Goal: Information Seeking & Learning: Learn about a topic

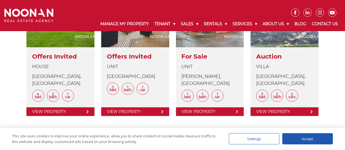
scroll to position [281, 0]
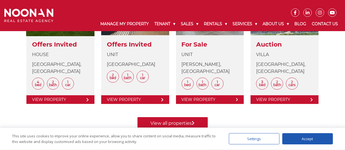
click at [48, 64] on link at bounding box center [60, 41] width 68 height 125
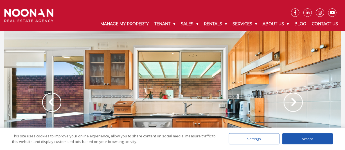
click at [308, 140] on div "Accept" at bounding box center [307, 138] width 51 height 11
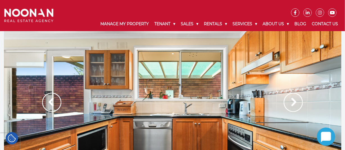
scroll to position [28, 0]
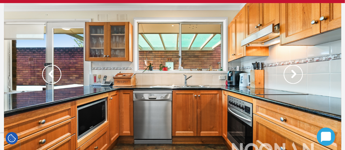
click at [292, 73] on img at bounding box center [292, 74] width 19 height 19
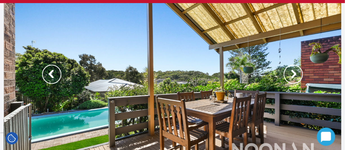
click at [294, 75] on img at bounding box center [292, 74] width 19 height 19
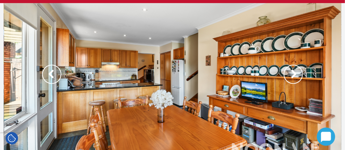
click at [294, 73] on img at bounding box center [292, 74] width 19 height 19
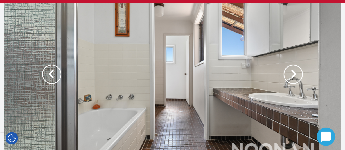
click at [56, 75] on img at bounding box center [51, 74] width 19 height 19
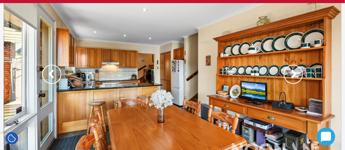
click at [293, 71] on img at bounding box center [292, 74] width 19 height 19
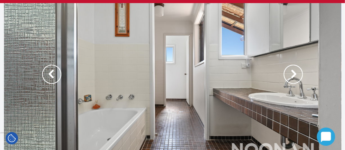
click at [294, 73] on img at bounding box center [292, 74] width 19 height 19
